Goal: Feedback & Contribution: Leave review/rating

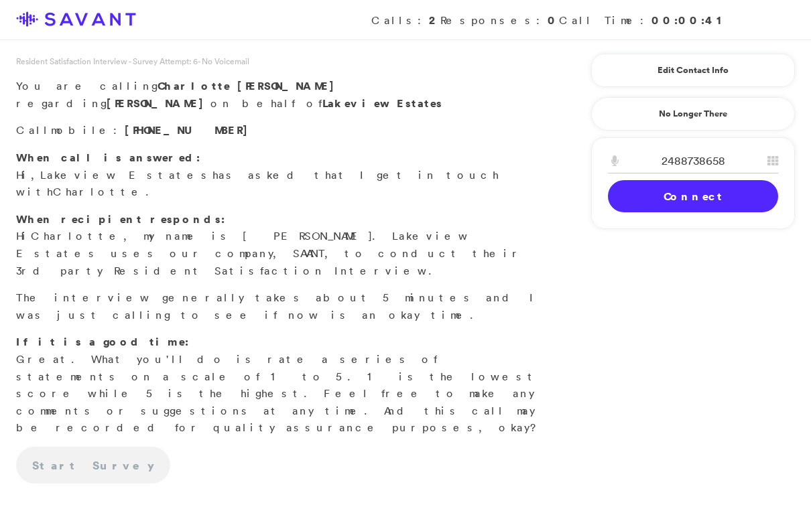
click at [644, 194] on link "Connect" at bounding box center [693, 196] width 170 height 32
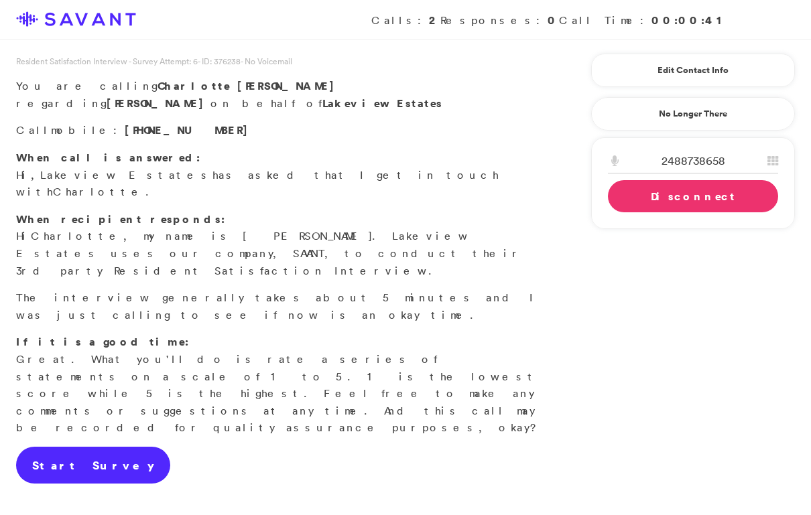
click at [49, 447] on link "Start Survey" at bounding box center [93, 466] width 154 height 38
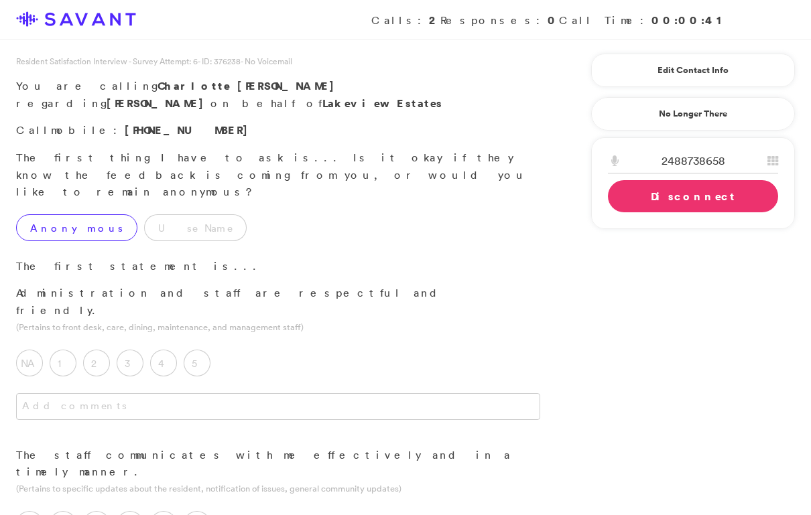
click at [77, 214] on label "Anonymous" at bounding box center [76, 227] width 121 height 27
click at [194, 350] on label "5" at bounding box center [197, 363] width 27 height 27
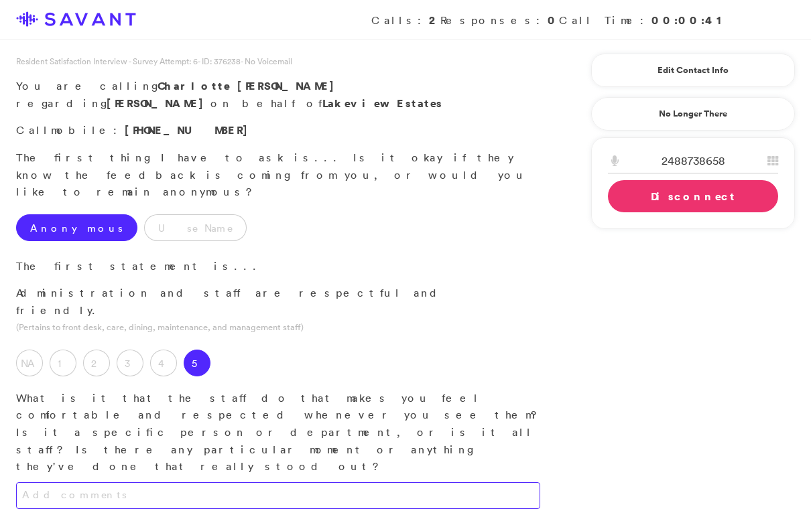
click at [197, 482] on textarea at bounding box center [278, 495] width 524 height 27
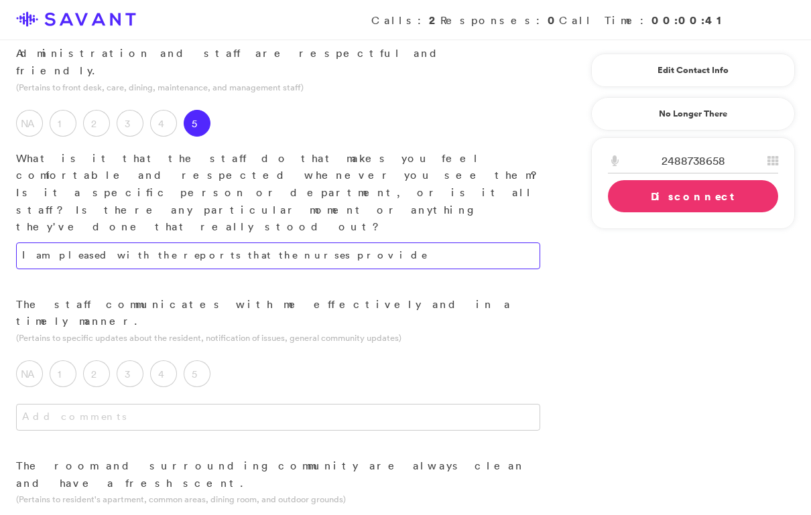
scroll to position [240, 0]
type textarea "I am pleased with the reports that the nurses provide."
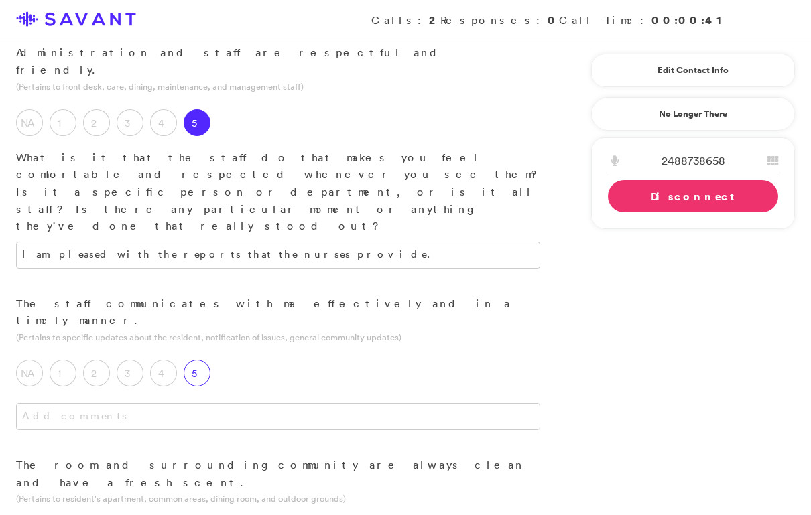
click at [206, 360] on label "5" at bounding box center [197, 373] width 27 height 27
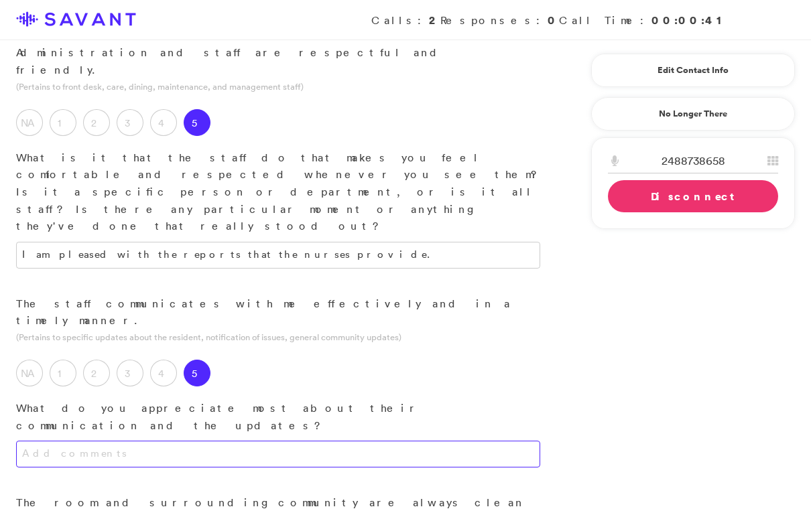
click at [204, 441] on textarea at bounding box center [278, 454] width 524 height 27
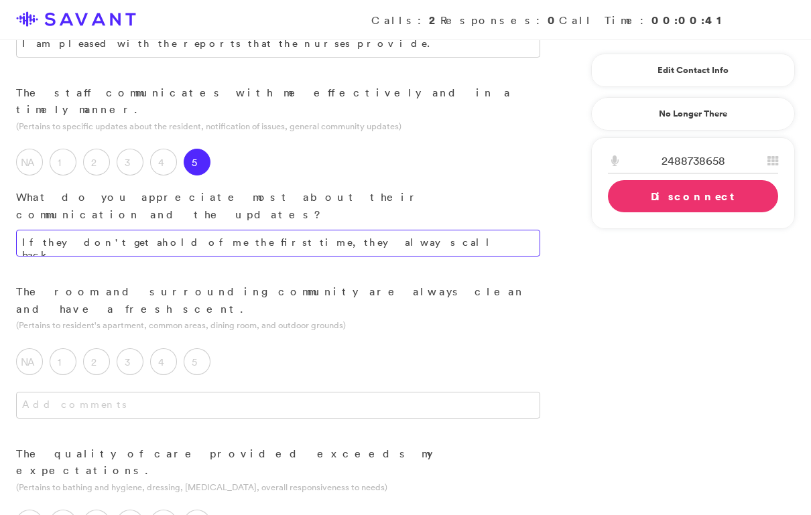
scroll to position [437, 0]
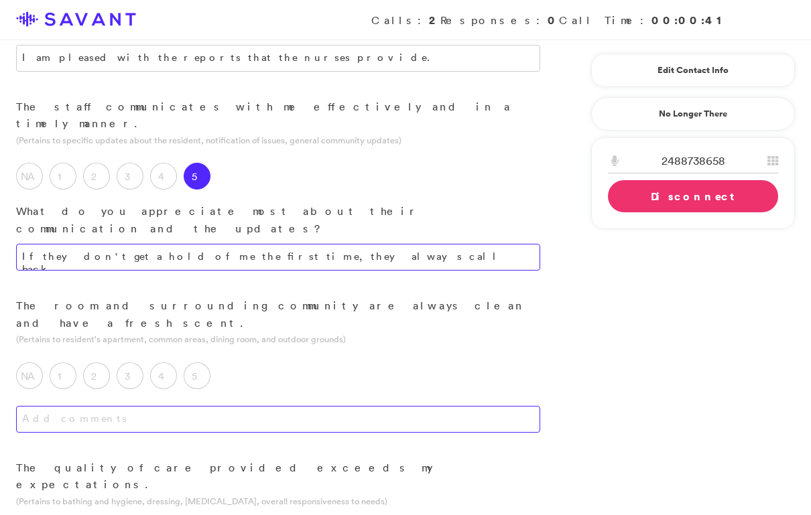
type textarea "If they don't get a hold of me the first time, they always call back."
click at [161, 406] on textarea at bounding box center [278, 419] width 524 height 27
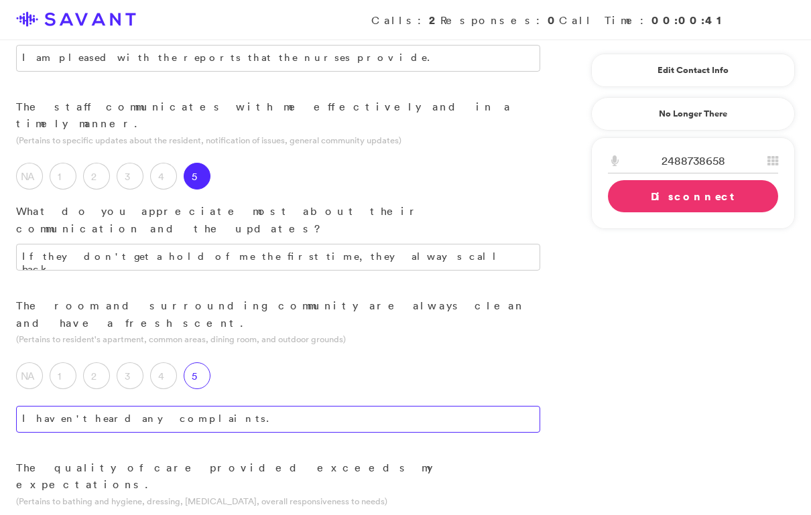
type textarea "I haven't heard any complaints."
click at [196, 362] on label "5" at bounding box center [197, 375] width 27 height 27
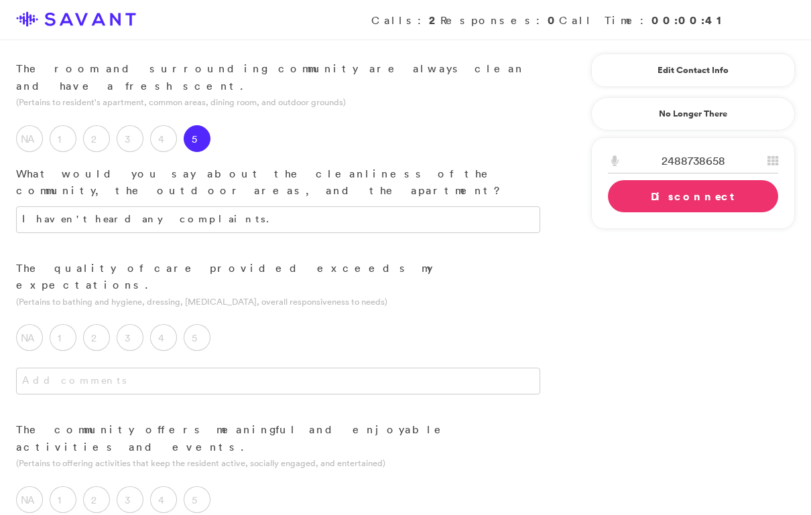
scroll to position [677, 0]
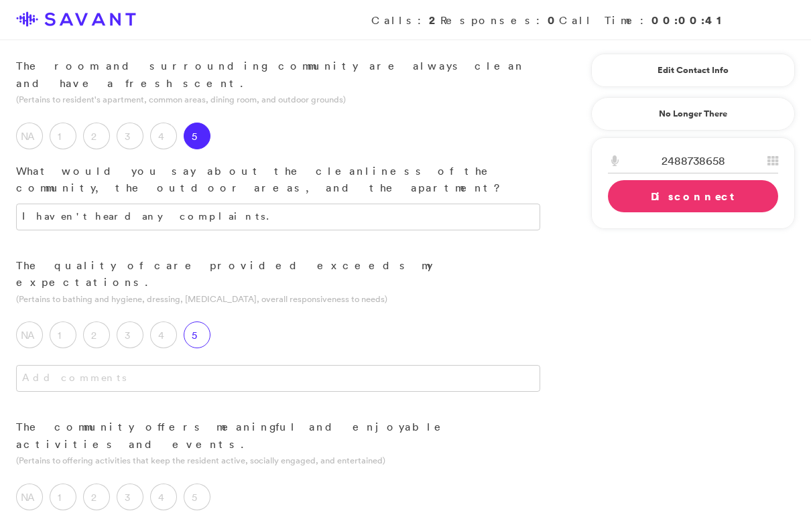
click at [202, 322] on label "5" at bounding box center [197, 335] width 27 height 27
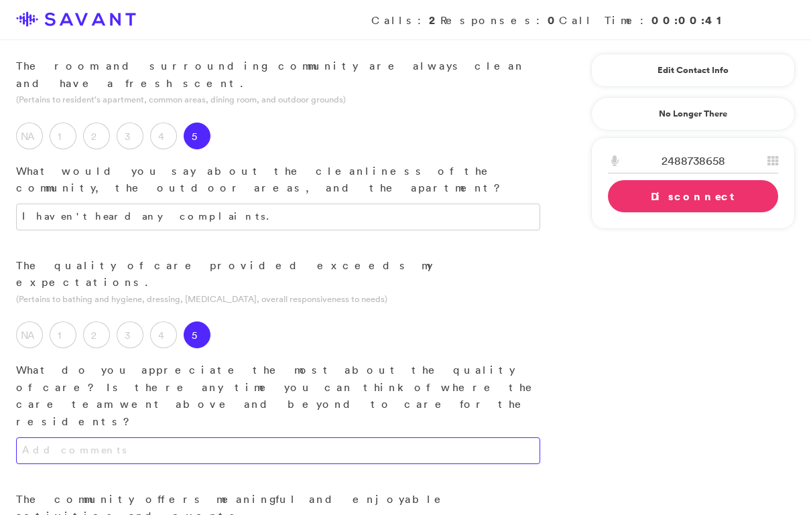
click at [212, 437] on textarea at bounding box center [278, 450] width 524 height 27
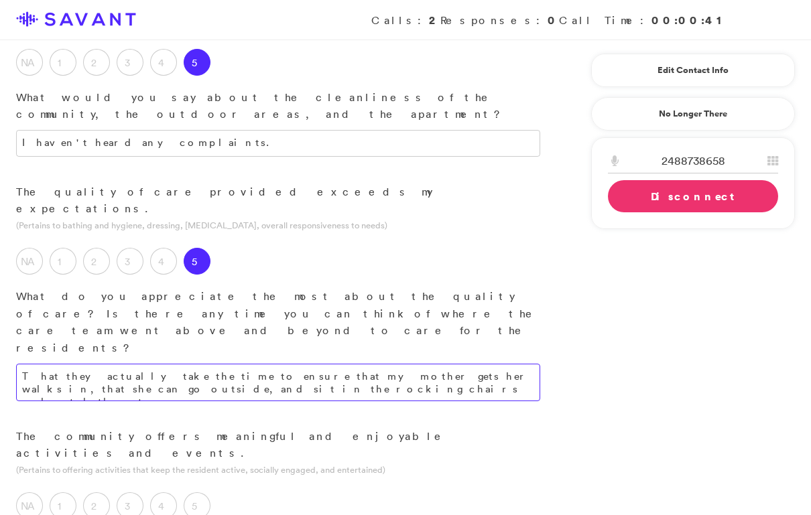
scroll to position [776, 0]
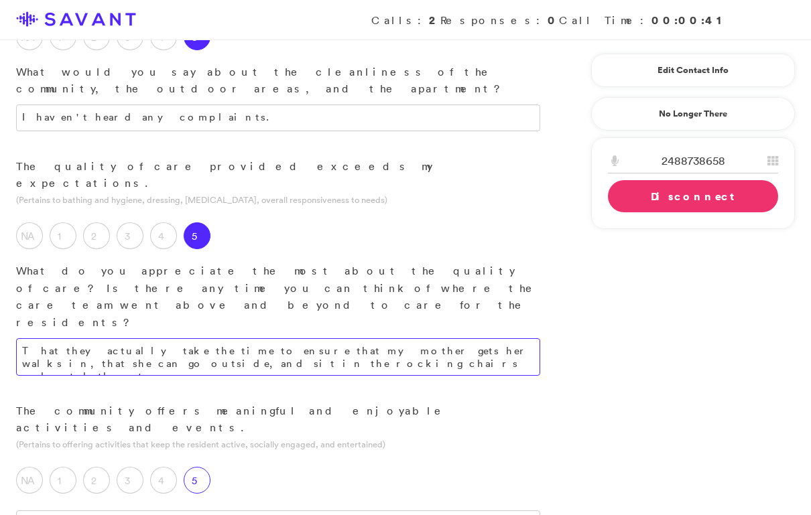
type textarea "That they actually take the time to ensure that my mother gets her walks in, th…"
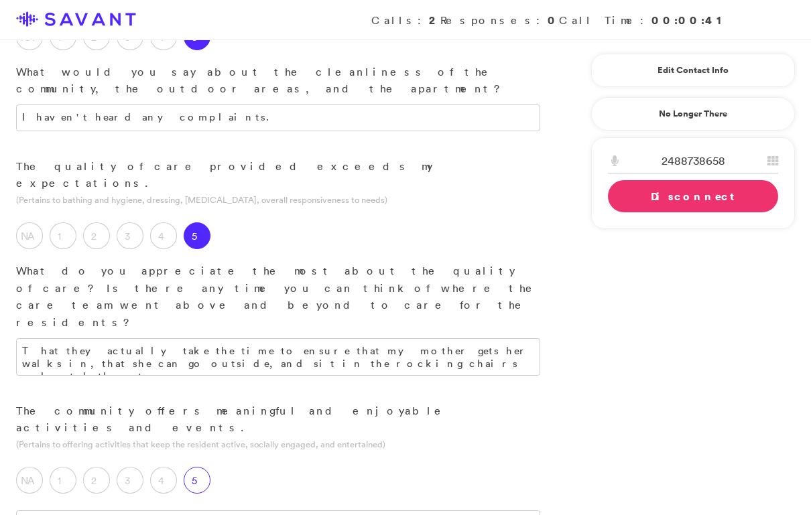
click at [192, 467] on label "5" at bounding box center [197, 480] width 27 height 27
type textarea "I"
drag, startPoint x: 217, startPoint y: 361, endPoint x: 36, endPoint y: 354, distance: 181.0
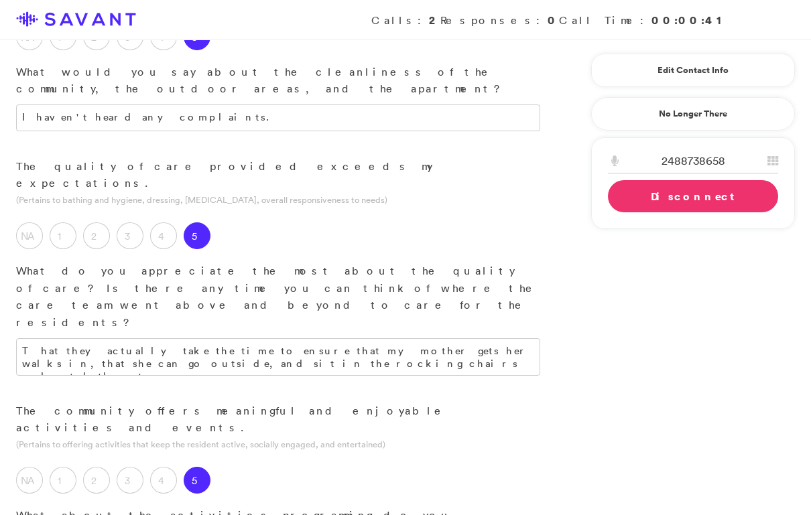
type textarea "W"
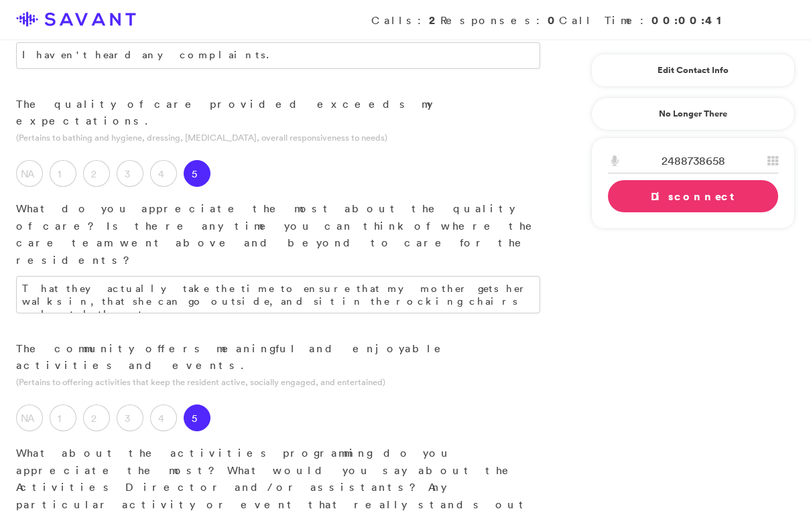
scroll to position [843, 0]
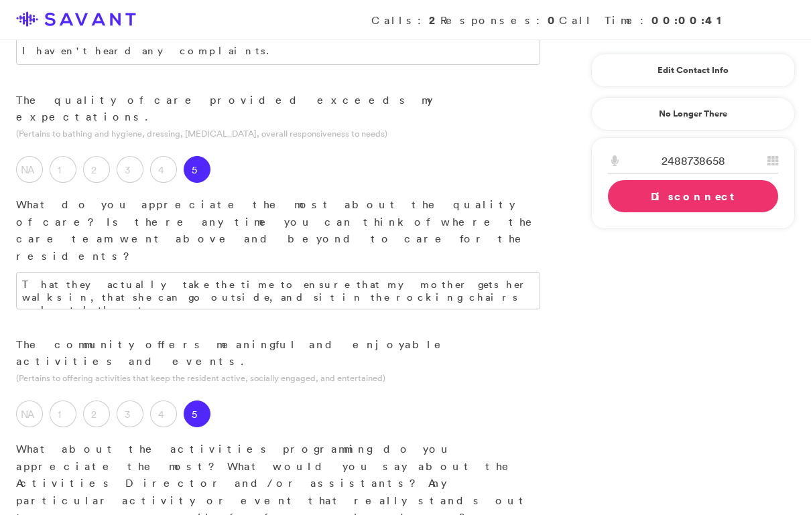
type textarea "They always call me and let me know when my mother is getting ready for her app…"
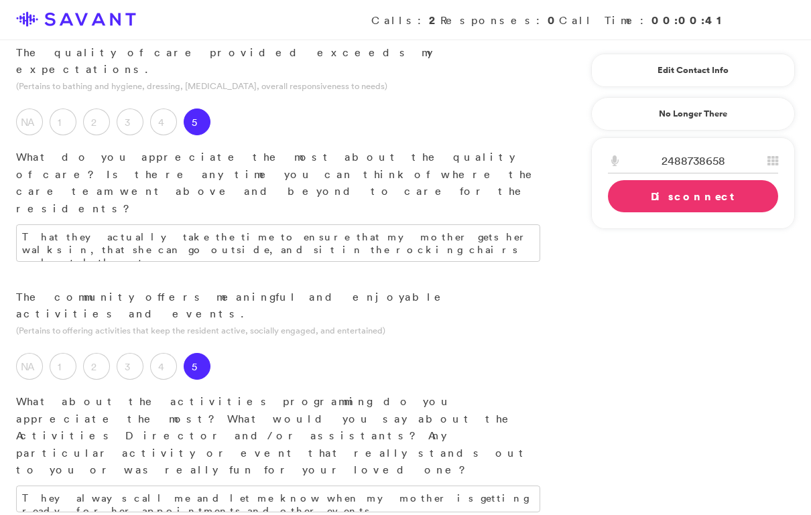
scroll to position [895, 0]
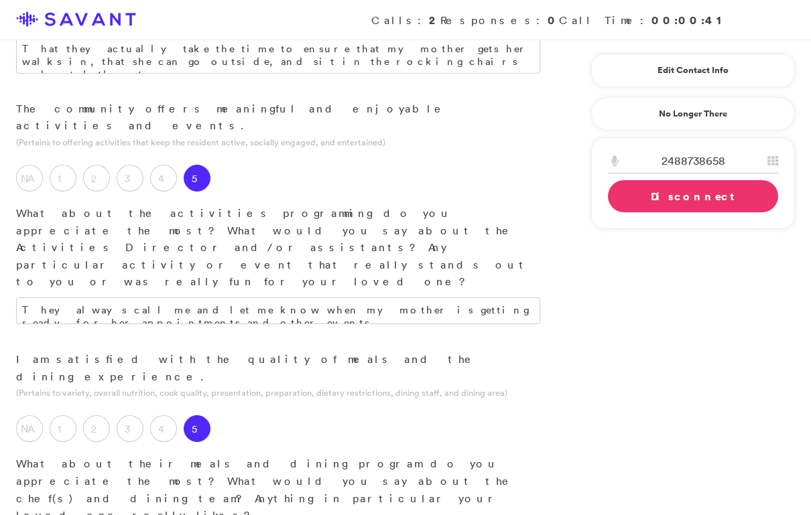
scroll to position [1091, 0]
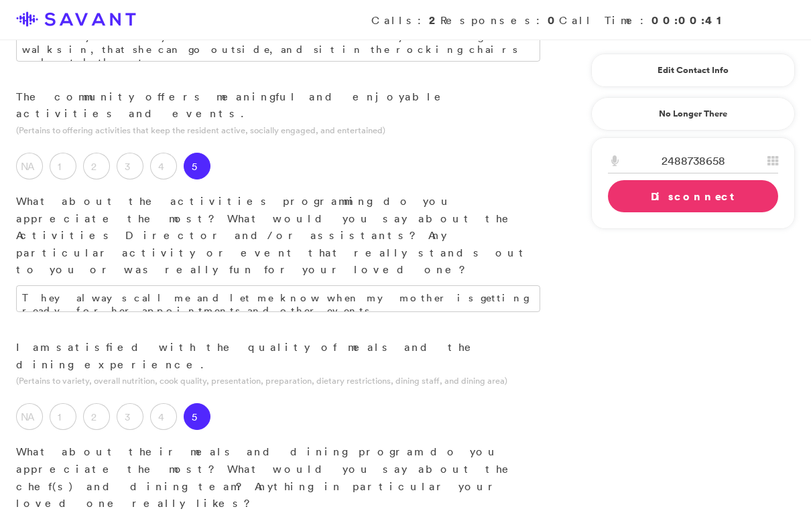
type textarea "My mom is able to eat her comfort foods, the foods she's familiar with from hom…"
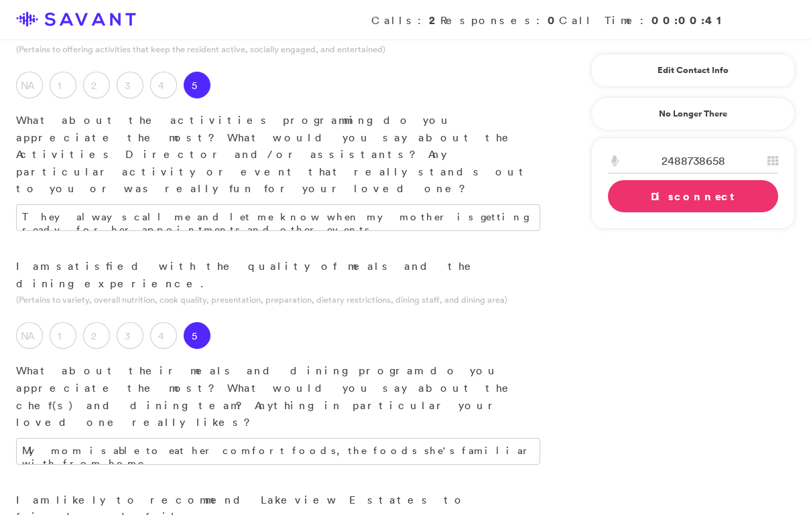
scroll to position [1207, 0]
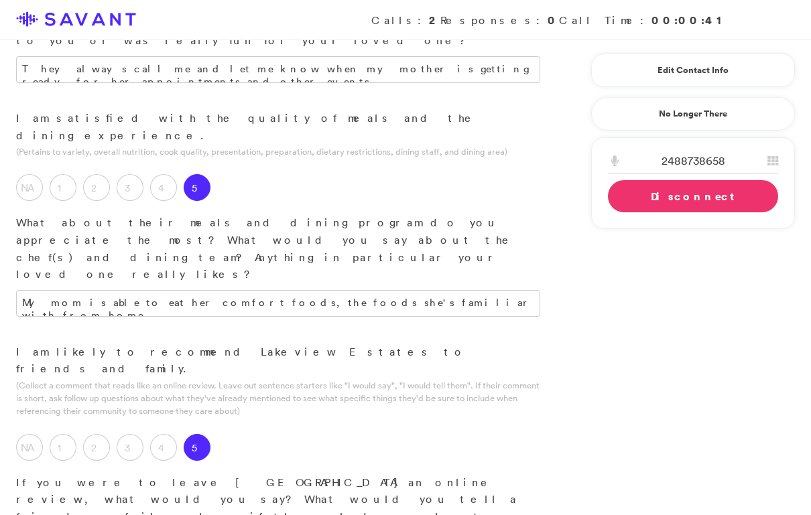
scroll to position [1322, 0]
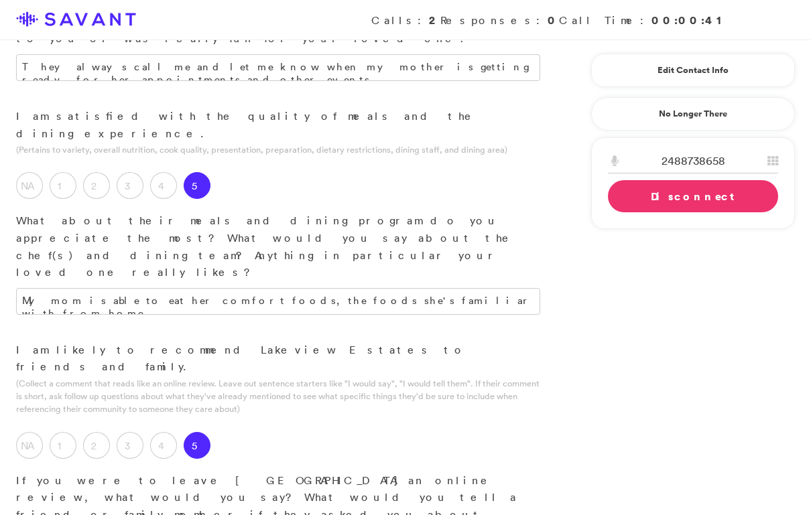
type textarea "It's a great community with great people. Great people who reside there and gre…"
type textarea "The nurses and how they check in on her. They ensure that she is okay and doesn…"
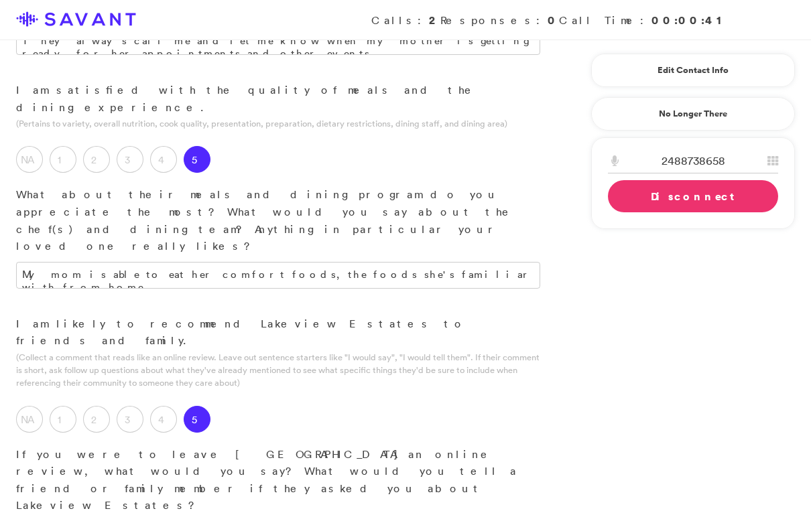
scroll to position [1348, 0]
drag, startPoint x: 231, startPoint y: 346, endPoint x: 50, endPoint y: 342, distance: 181.6
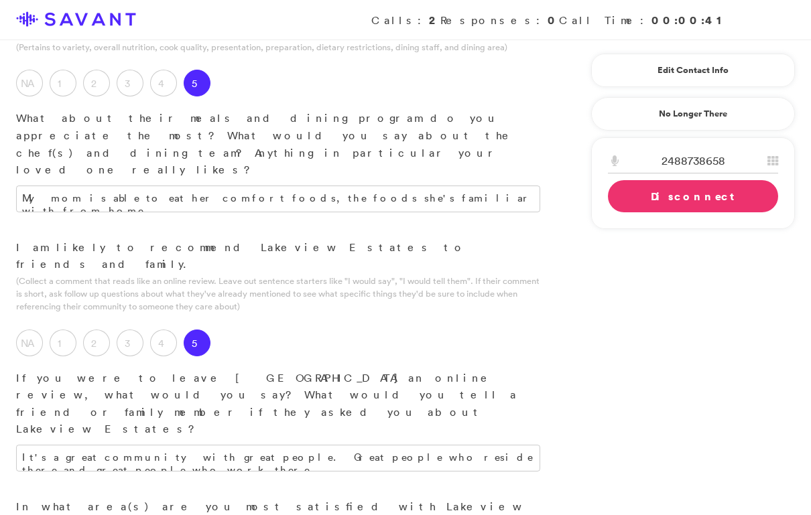
scroll to position [1433, 0]
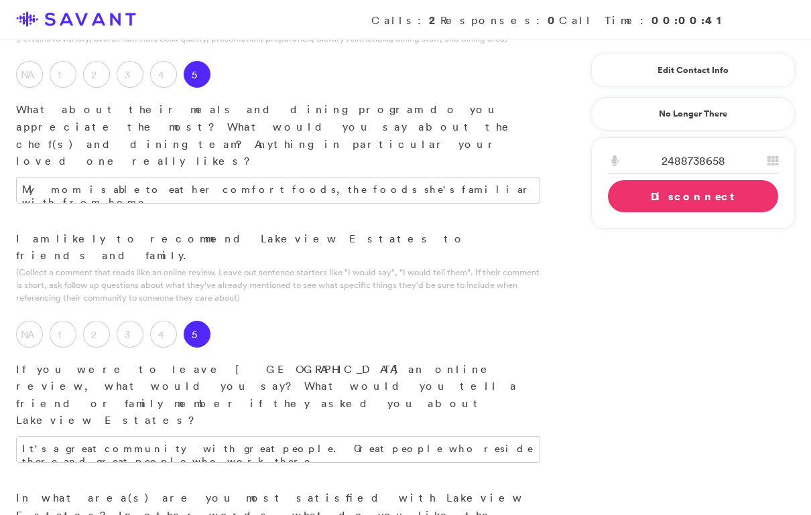
type textarea "I wish they provided transportation services for medical appointments. At the m…"
click at [631, 210] on link "Disconnect" at bounding box center [693, 196] width 170 height 32
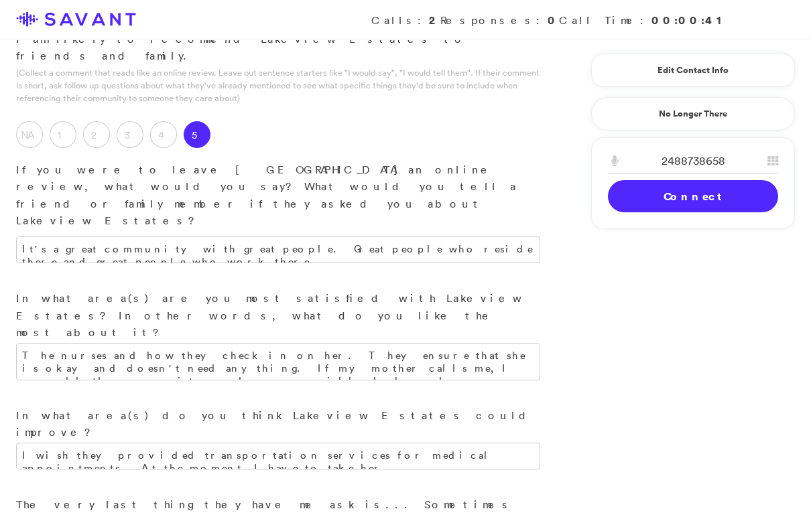
scroll to position [1649, 0]
